Goal: Check status: Check status

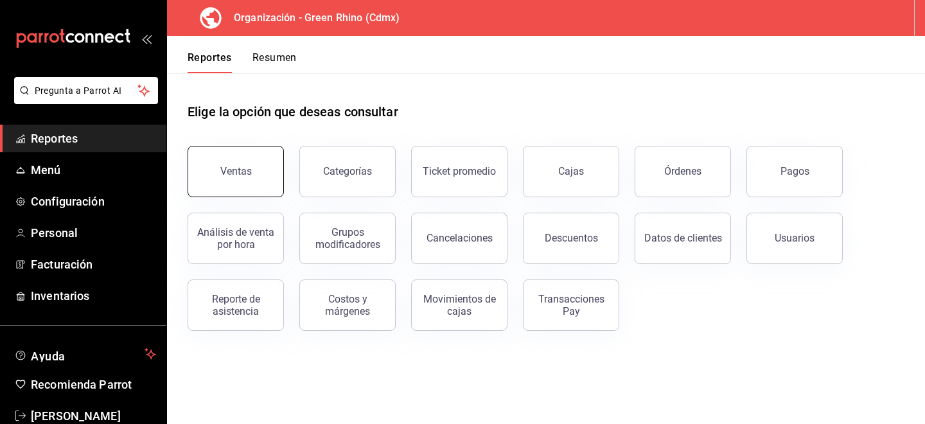
click at [249, 166] on div "Ventas" at bounding box center [235, 171] width 31 height 12
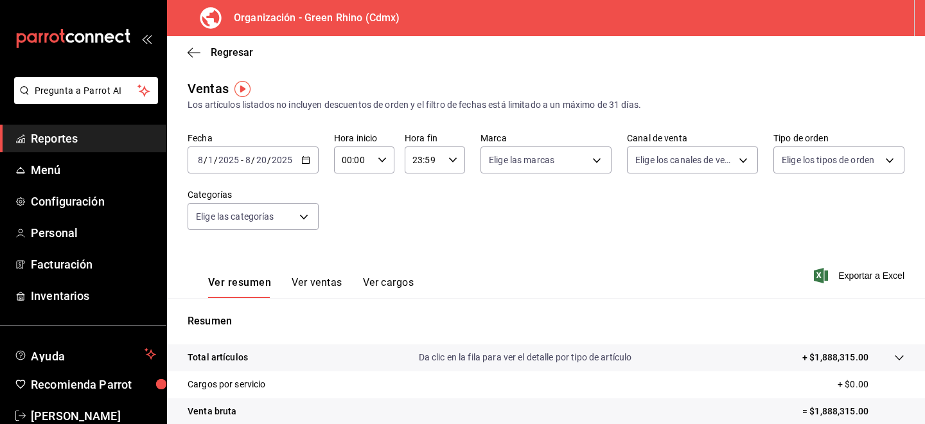
click at [302, 170] on div "[DATE] [DATE] - [DATE] [DATE]" at bounding box center [253, 159] width 131 height 27
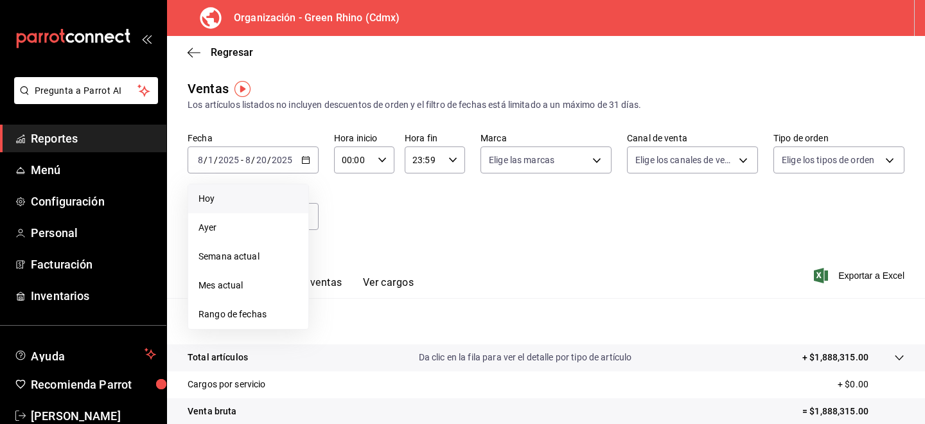
click at [234, 204] on span "Hoy" at bounding box center [248, 198] width 100 height 13
